Goal: Understand process/instructions

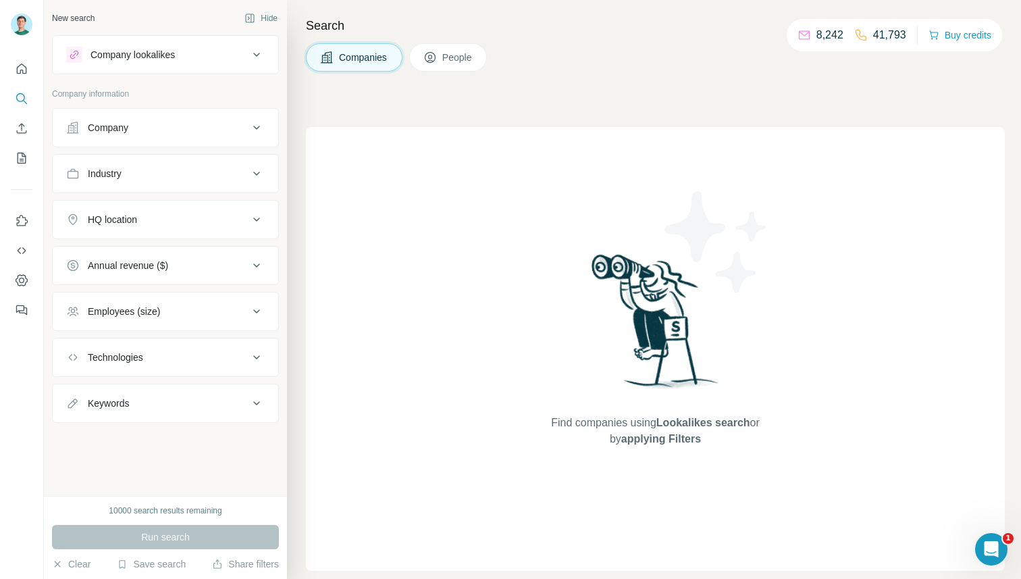
click at [0, 0] on div "Design" at bounding box center [0, 0] width 0 height 0
click at [0, 0] on span at bounding box center [0, 0] width 0 height 0
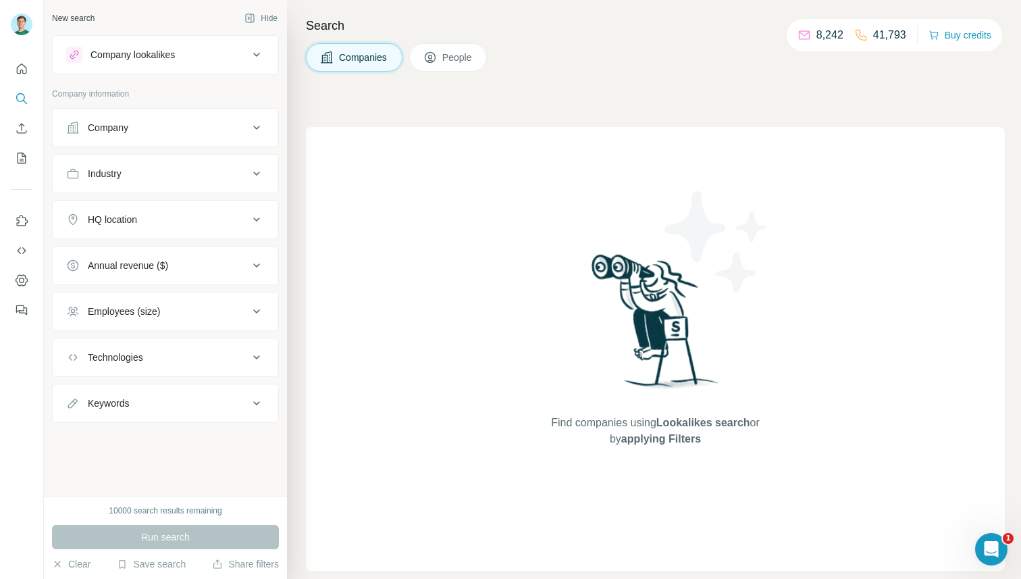
click at [0, 0] on span at bounding box center [0, 0] width 0 height 0
click at [0, 0] on icon at bounding box center [0, 0] width 0 height 0
click at [0, 0] on div "Theme Custom Background Color #001F3D Background color Upload Image Close Butto…" at bounding box center [0, 0] width 0 height 0
click at [0, 0] on div "Close Button" at bounding box center [0, 0] width 0 height 0
click at [0, 0] on span "Preview" at bounding box center [0, 0] width 0 height 0
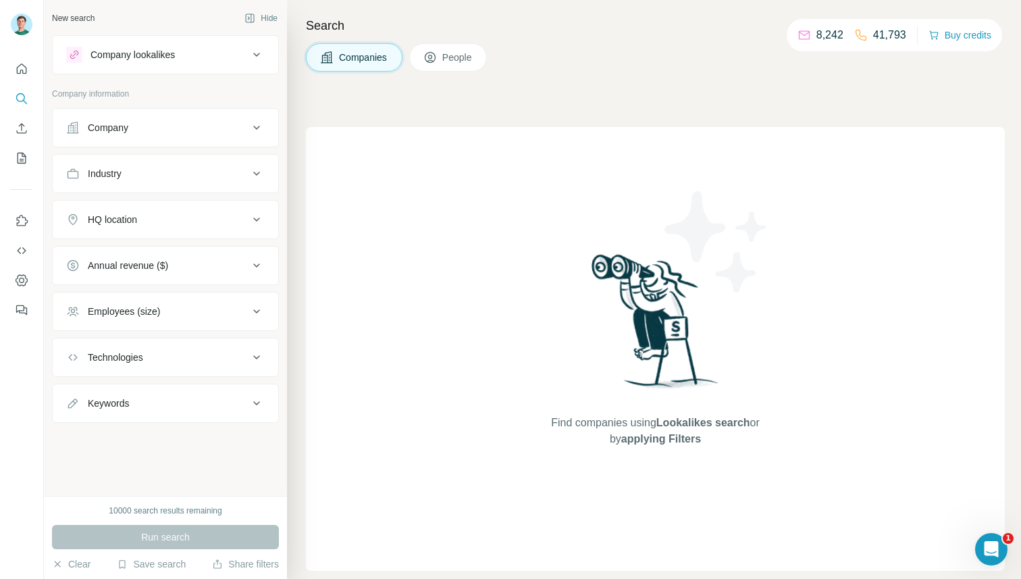
click at [0, 0] on span "Preview" at bounding box center [0, 0] width 0 height 0
click at [0, 0] on div "Next" at bounding box center [0, 0] width 0 height 0
click at [0, 0] on div "Banner of Settings Design Placement Position Immediately before element If the …" at bounding box center [0, 0] width 0 height 0
click at [0, 0] on div "Design" at bounding box center [0, 0] width 0 height 0
click at [0, 0] on label "Close Button" at bounding box center [0, 0] width 0 height 0
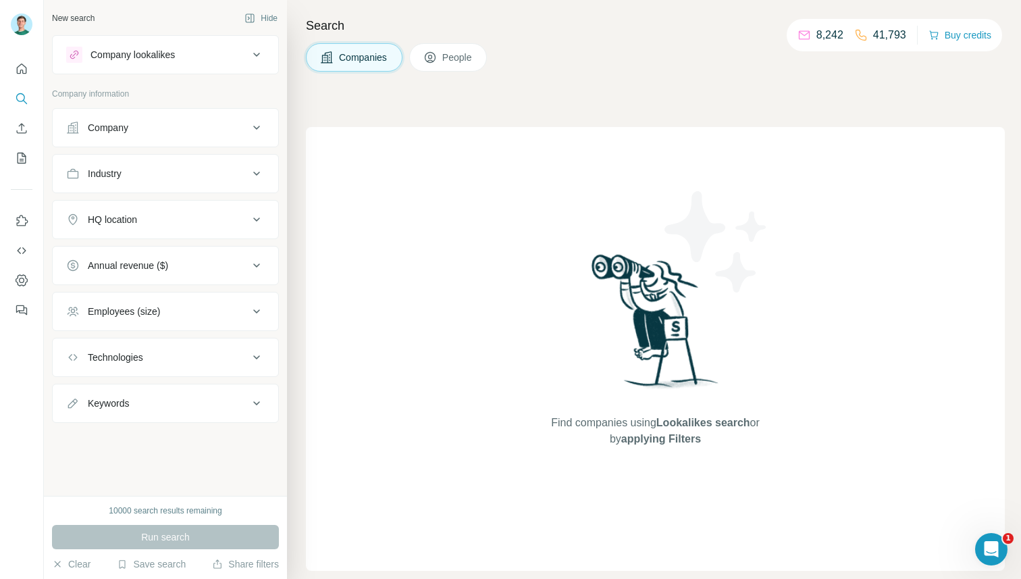
click at [0, 0] on div at bounding box center [0, 0] width 0 height 0
click at [0, 0] on div "Next" at bounding box center [0, 0] width 0 height 0
